Goal: Task Accomplishment & Management: Manage account settings

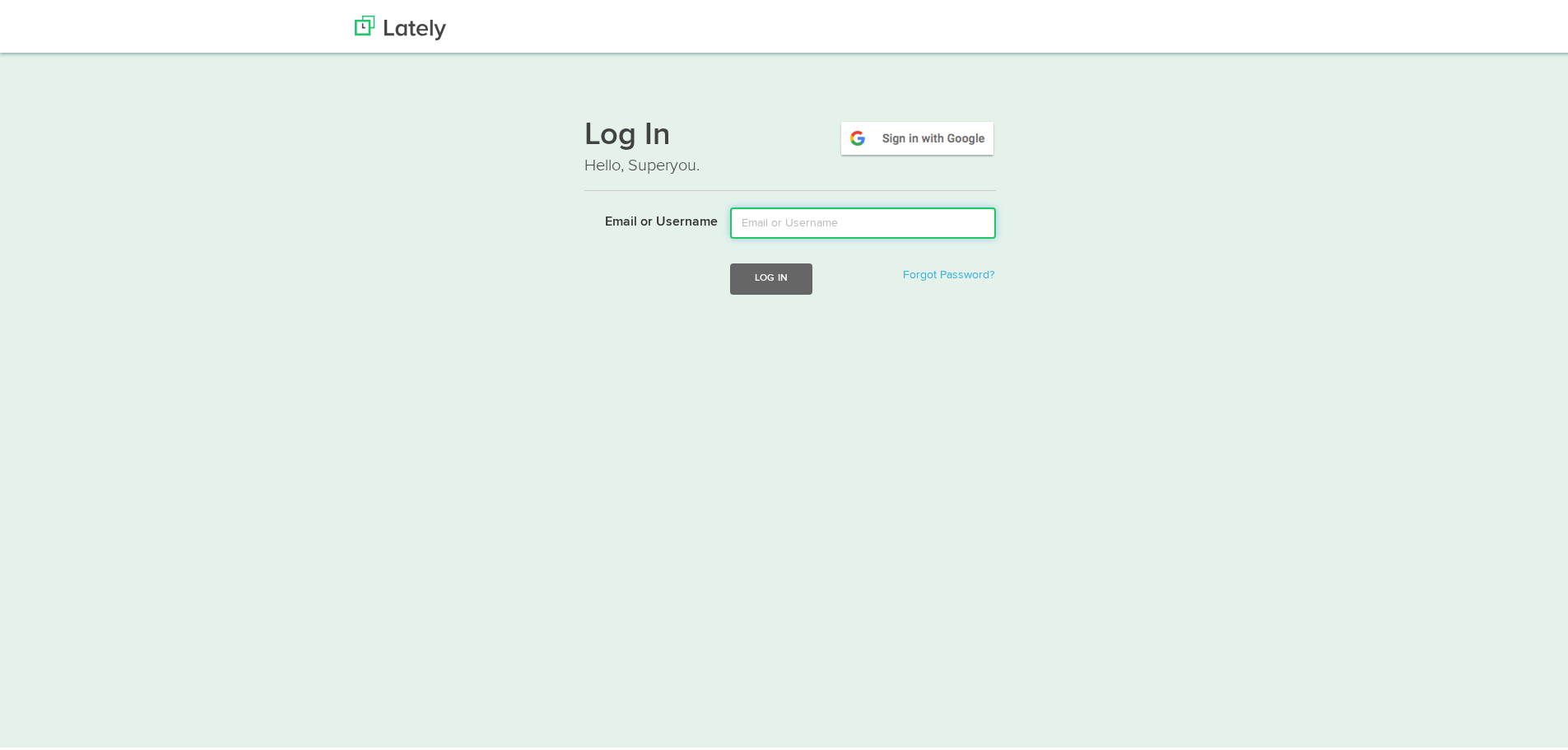
click at [887, 210] on input "Email or Username" at bounding box center [862, 220] width 266 height 31
click at [894, 143] on img at bounding box center [917, 134] width 157 height 38
click at [834, 218] on input "Email or Username" at bounding box center [862, 220] width 266 height 31
type input "[EMAIL_ADDRESS][DOMAIN_NAME]"
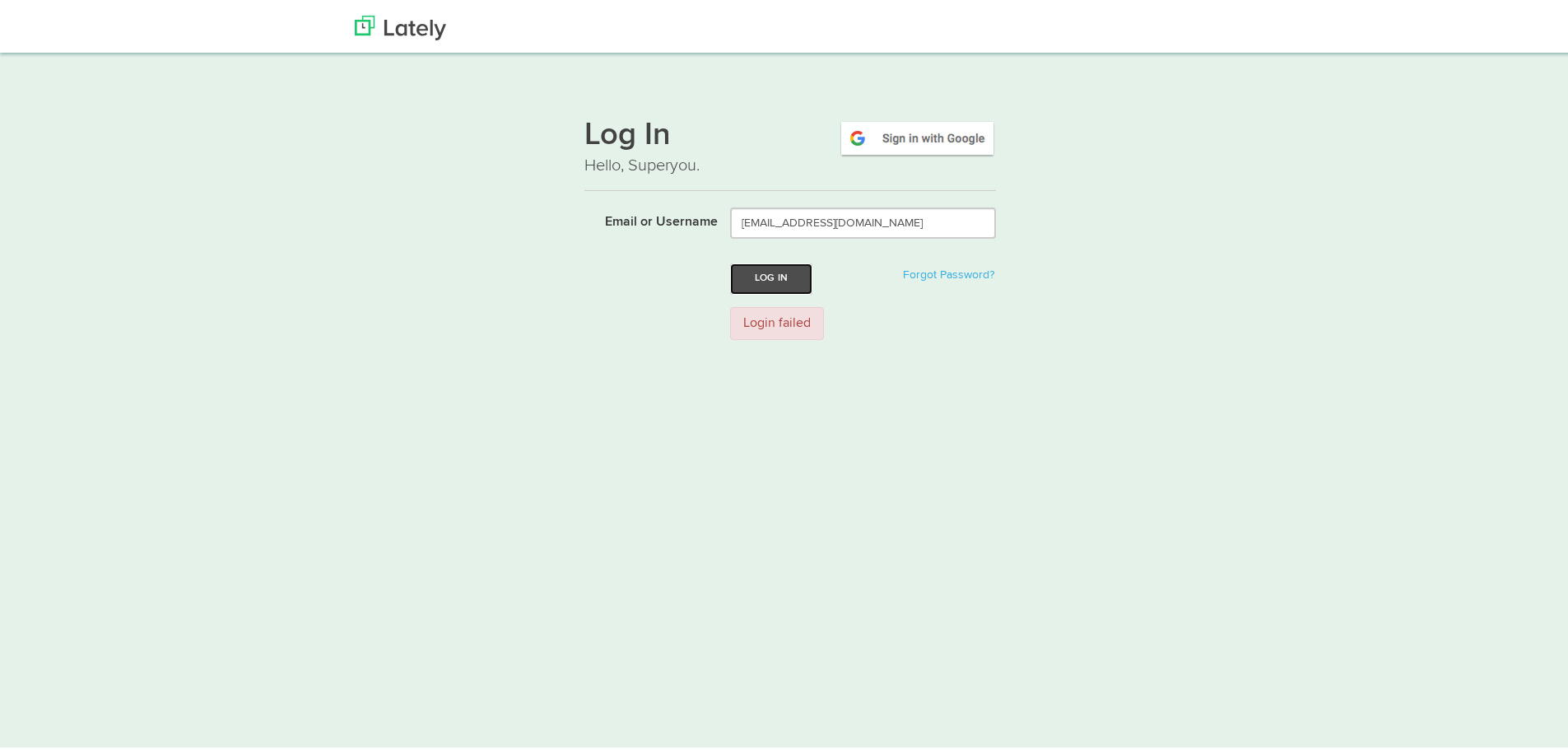
click at [797, 275] on button "Log In" at bounding box center [770, 275] width 82 height 30
